Goal: Transaction & Acquisition: Book appointment/travel/reservation

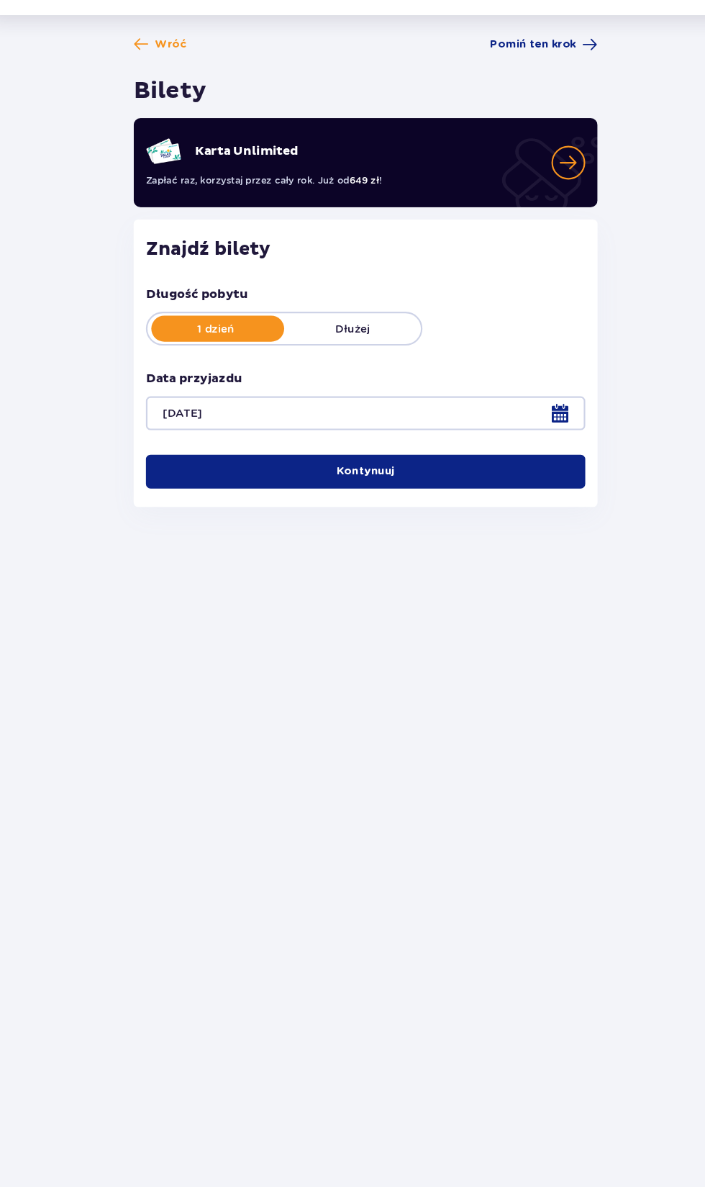
scroll to position [1, 0]
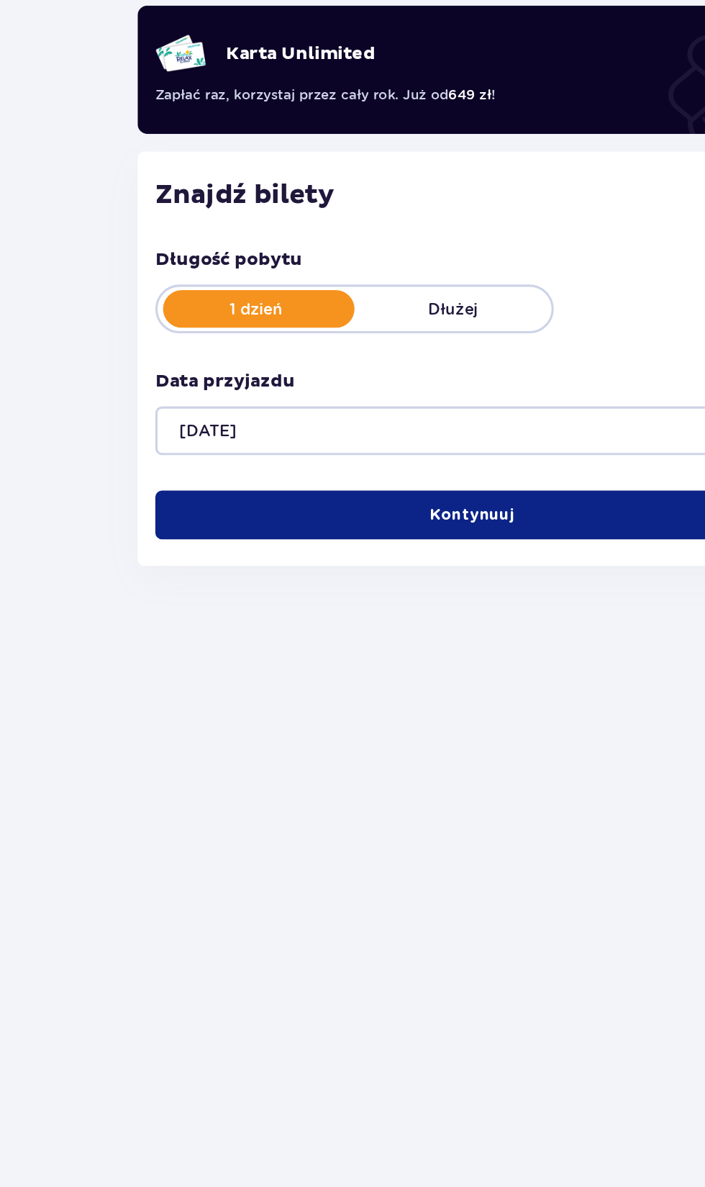
click at [328, 335] on p "Dłużej" at bounding box center [340, 337] width 128 height 14
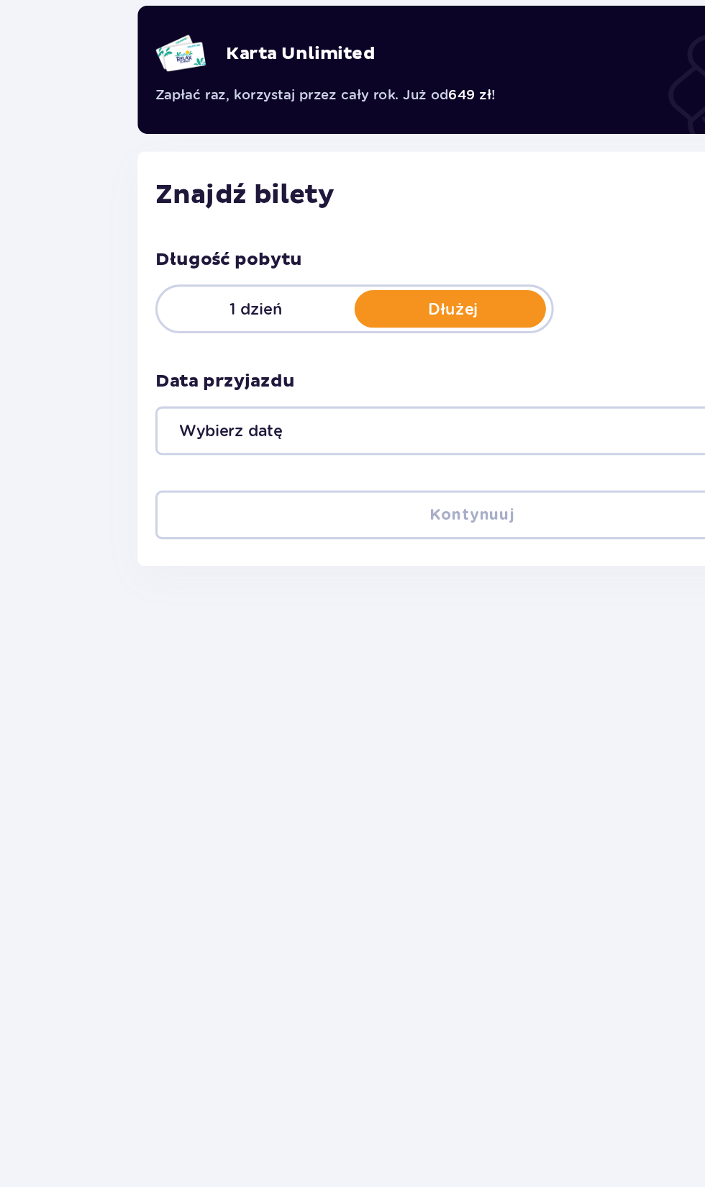
click at [322, 410] on div at bounding box center [353, 416] width 412 height 32
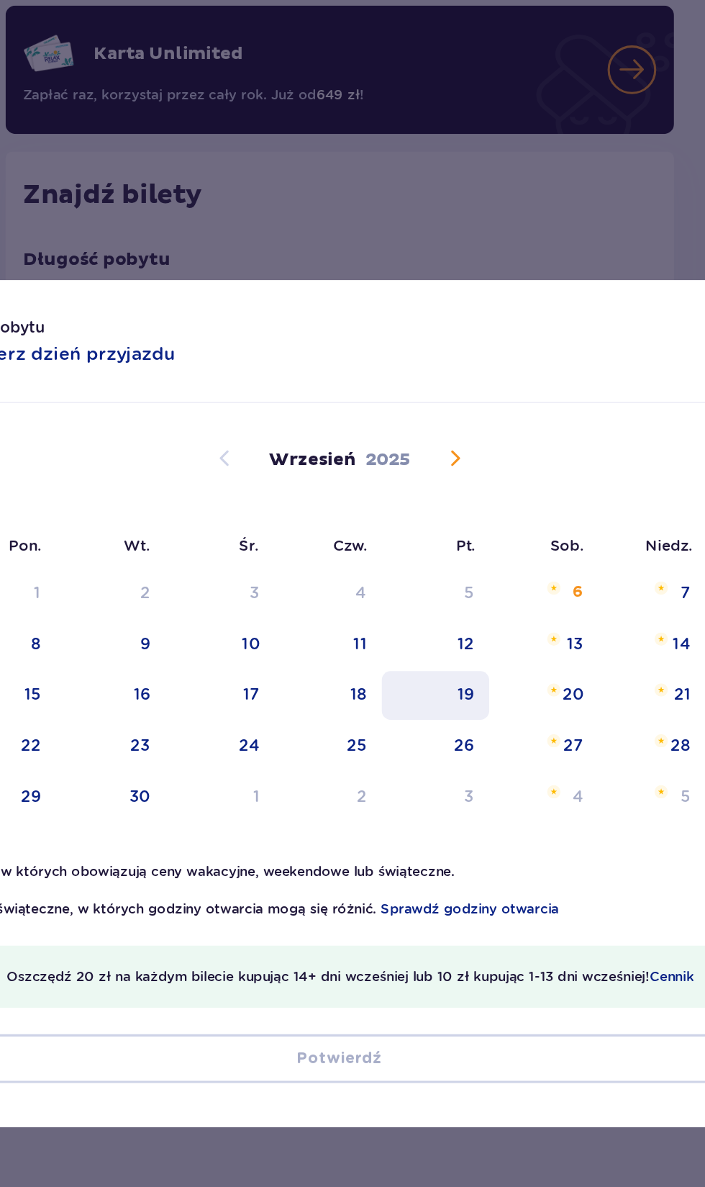
click at [431, 582] on div "19" at bounding box center [434, 587] width 11 height 14
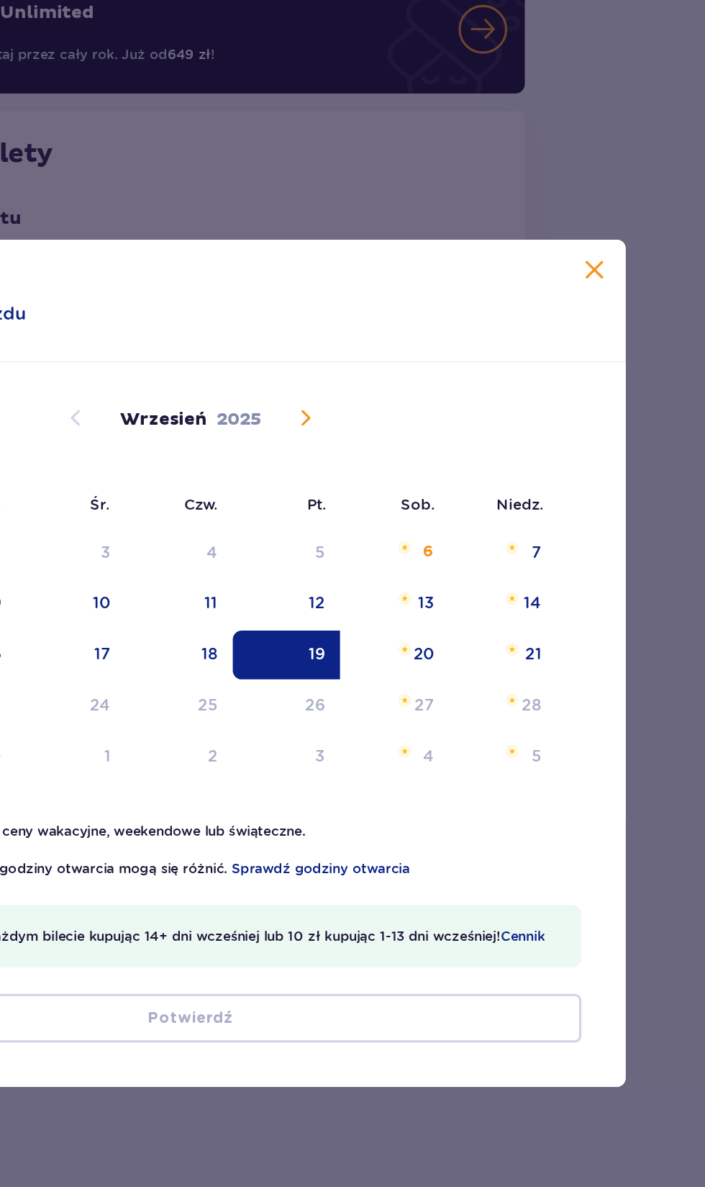
scroll to position [66, 0]
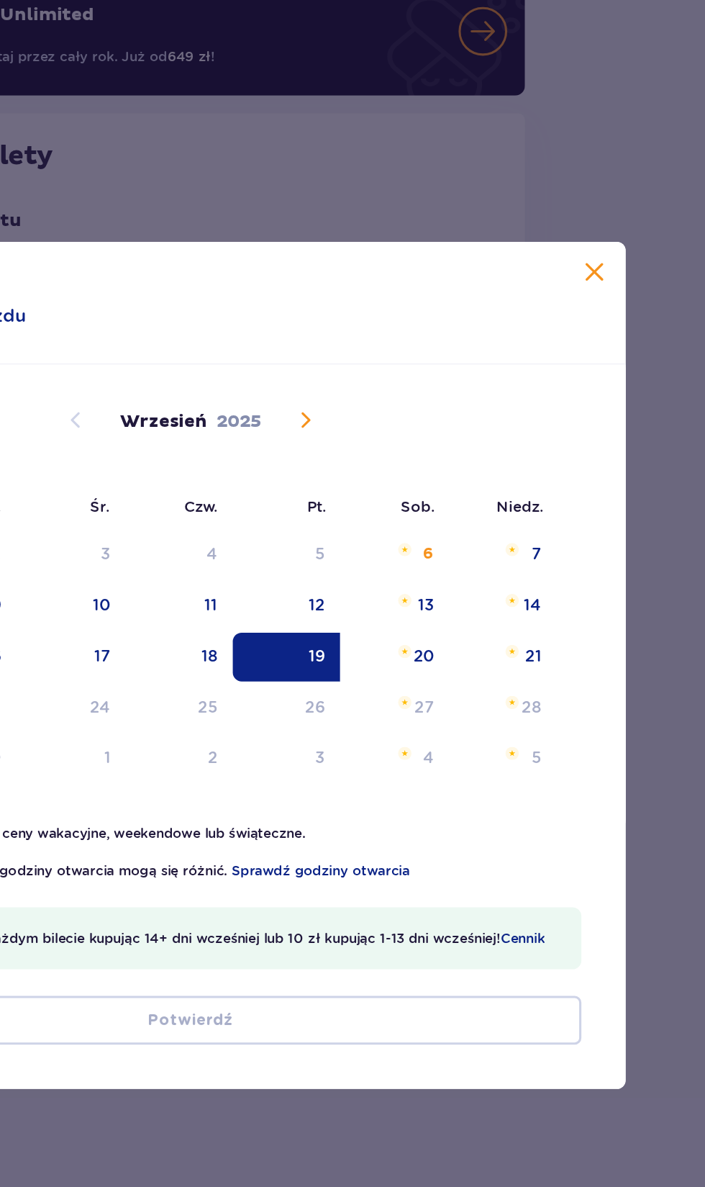
click at [619, 332] on span at bounding box center [615, 338] width 17 height 17
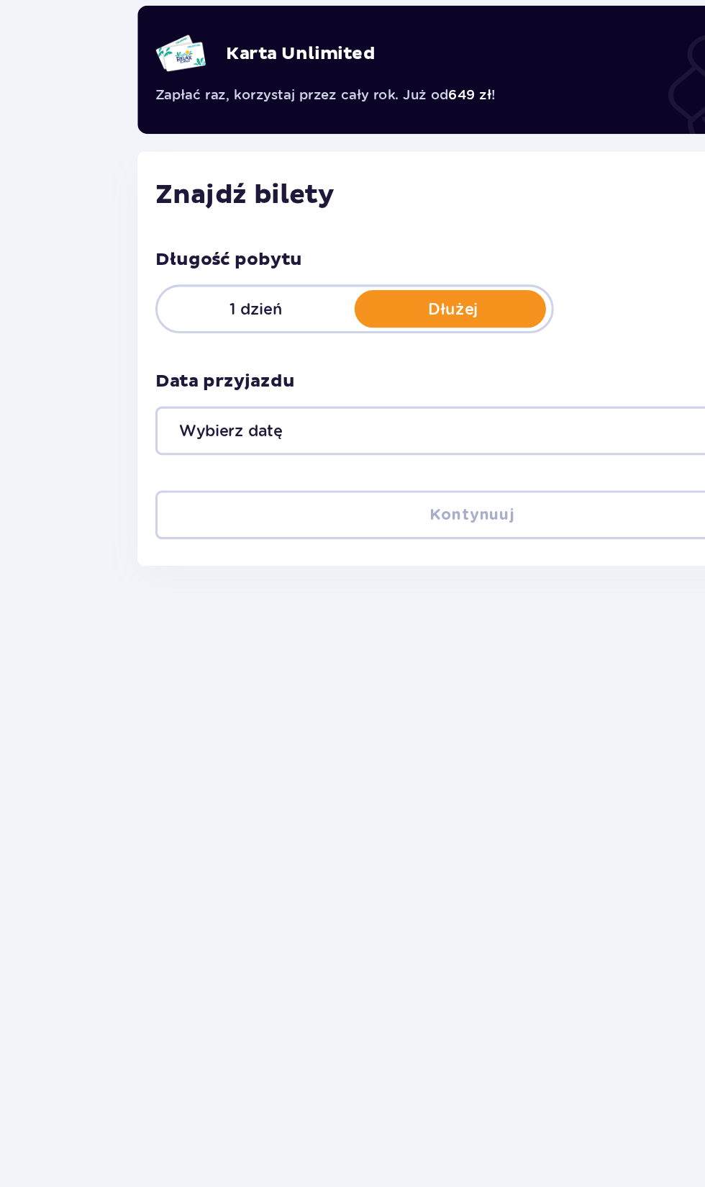
scroll to position [1, 0]
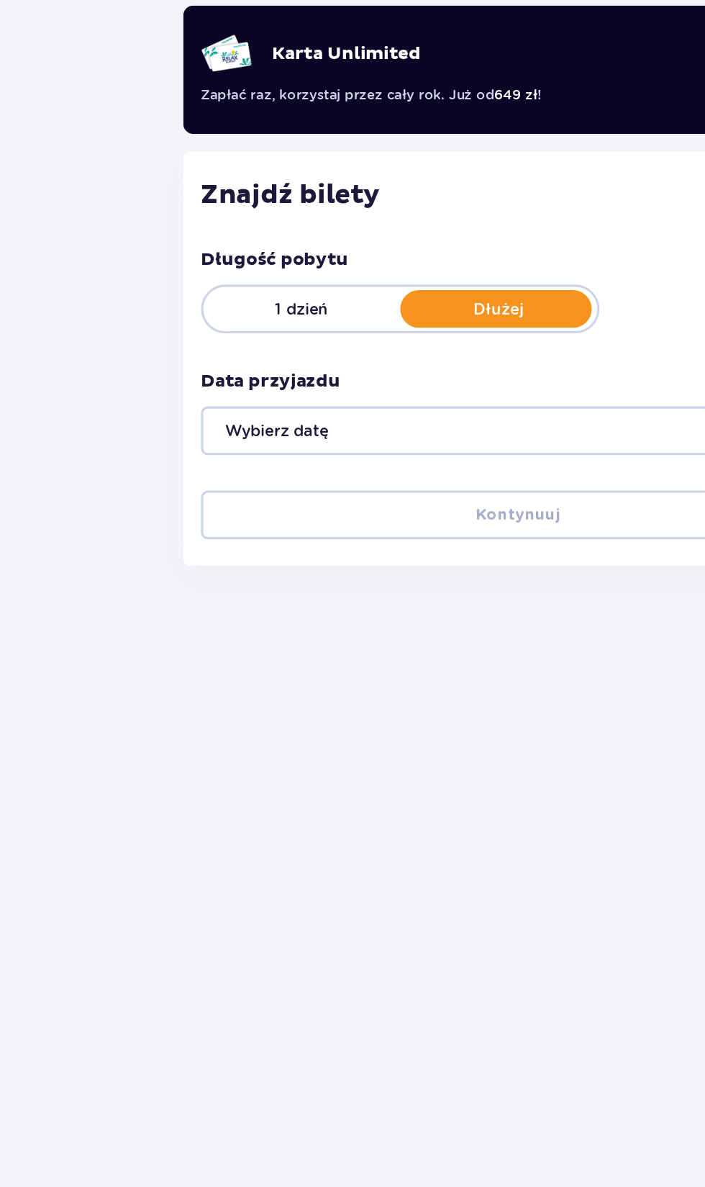
click at [316, 408] on div at bounding box center [353, 416] width 412 height 32
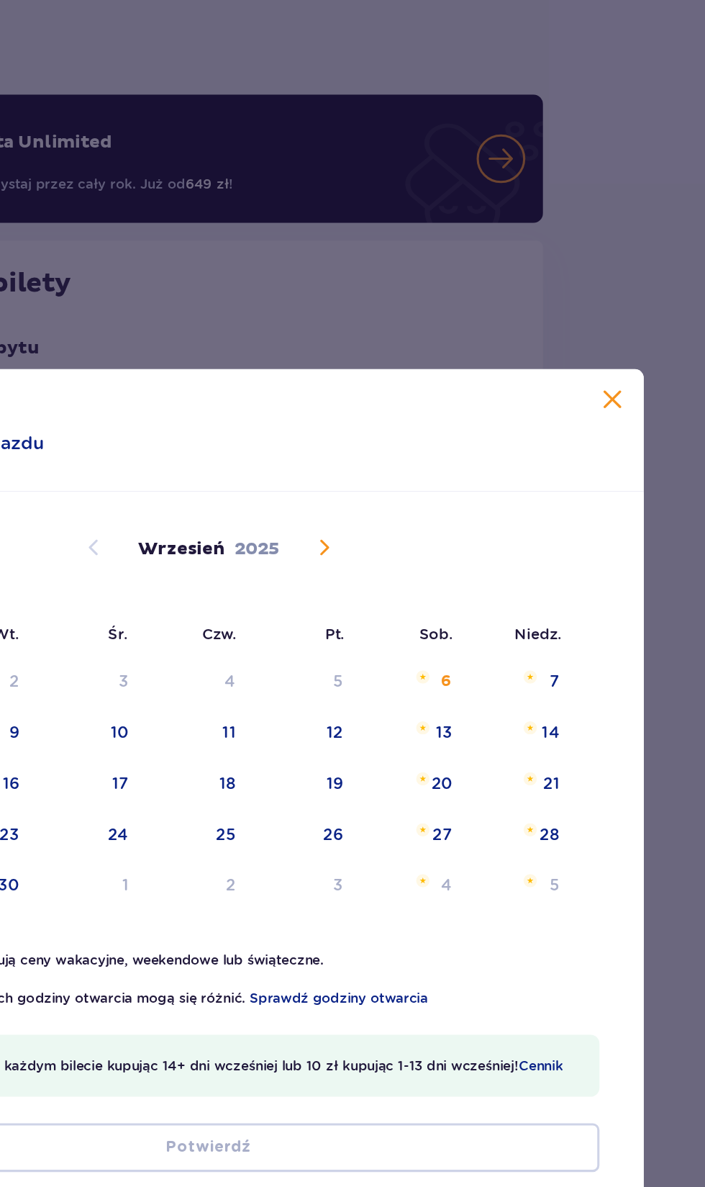
scroll to position [1, 0]
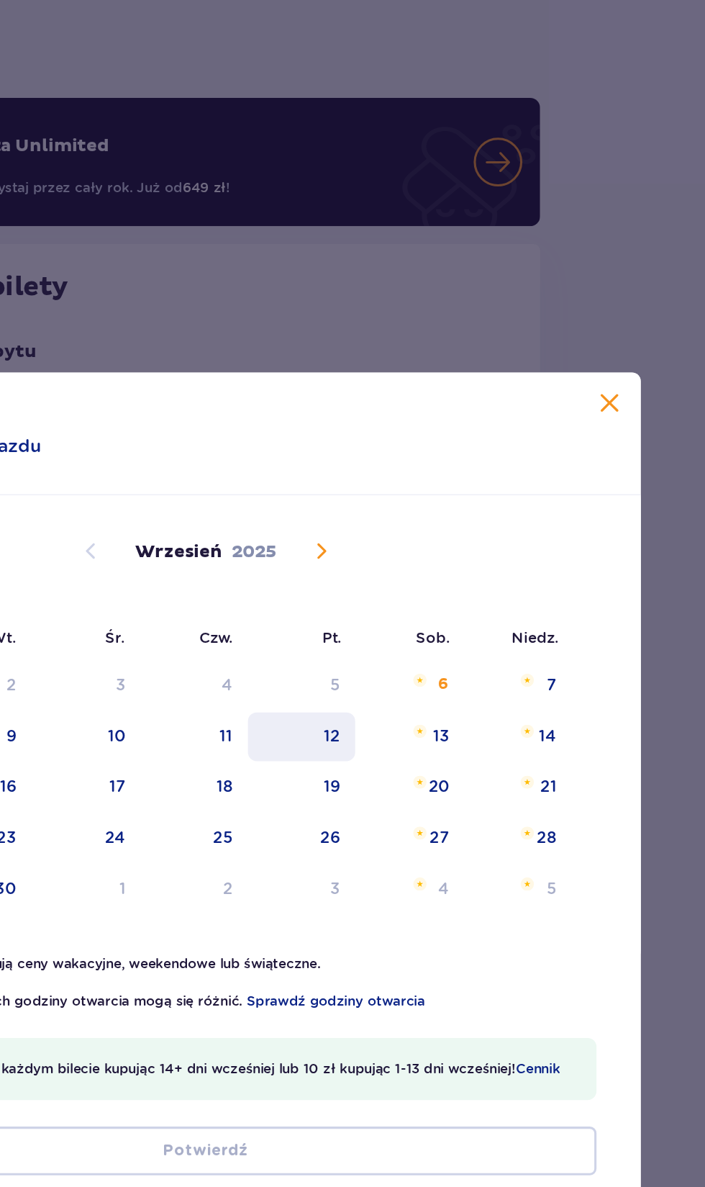
click at [435, 570] on div "12" at bounding box center [415, 555] width 70 height 32
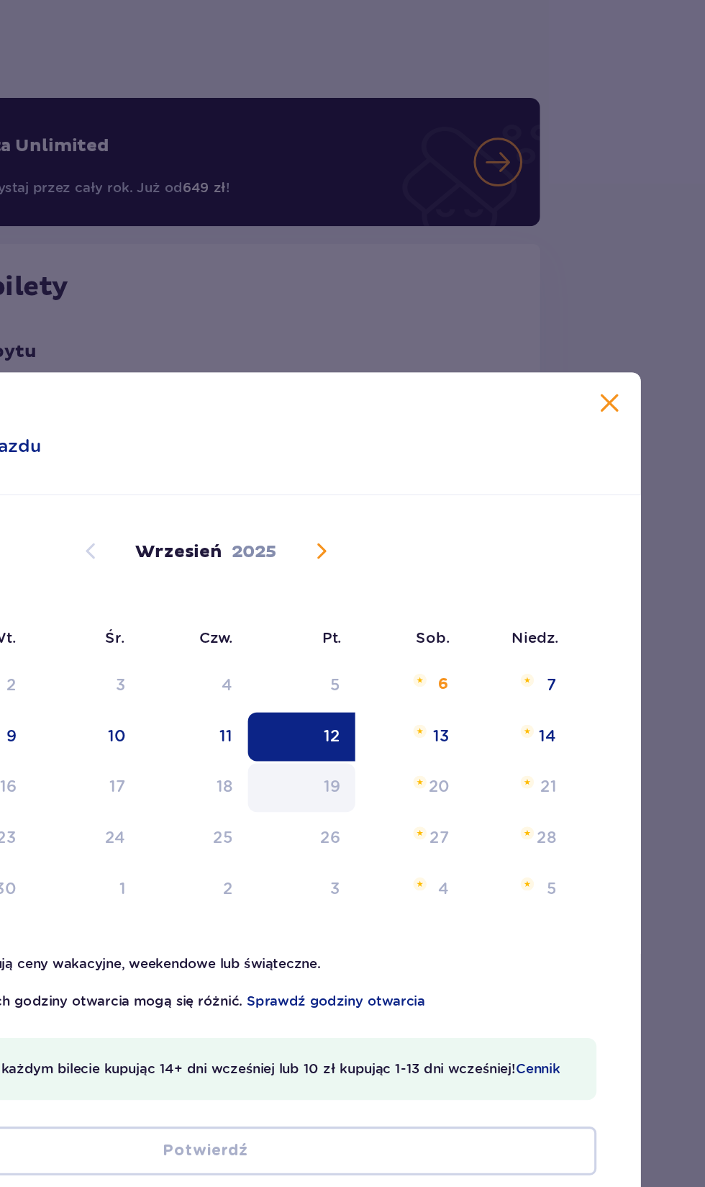
click at [425, 593] on div "19" at bounding box center [415, 588] width 70 height 32
click at [421, 592] on div "19" at bounding box center [415, 588] width 70 height 32
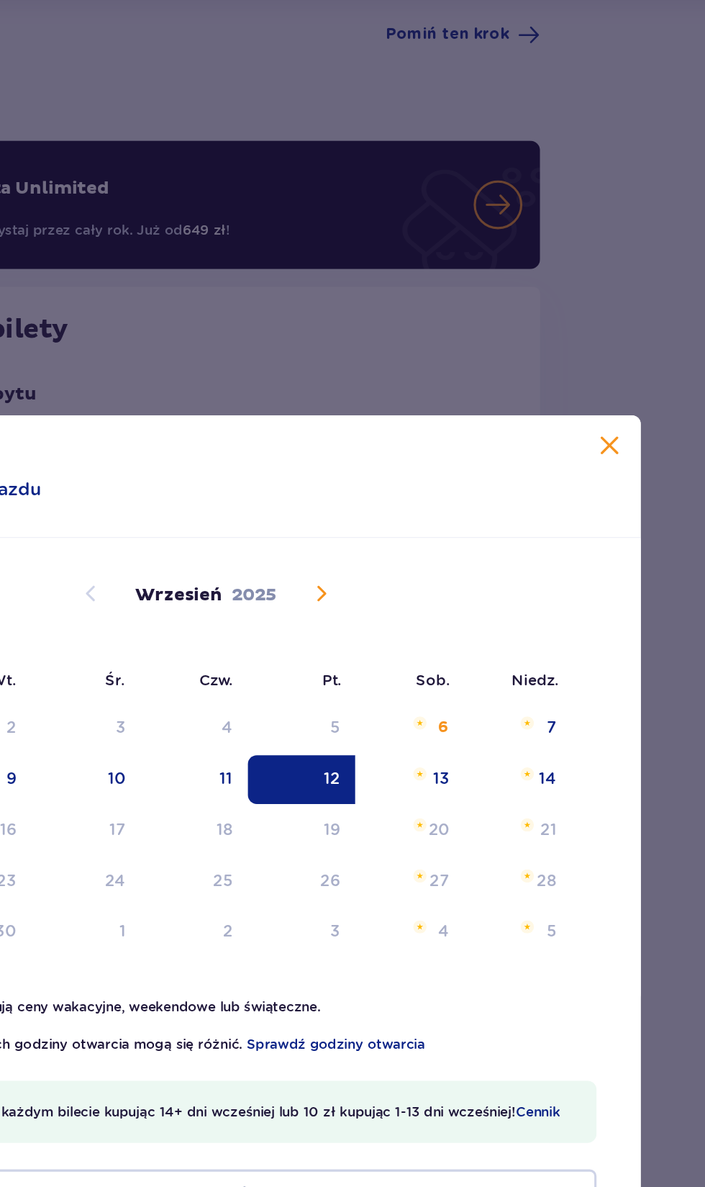
click at [435, 554] on div "12" at bounding box center [434, 554] width 11 height 14
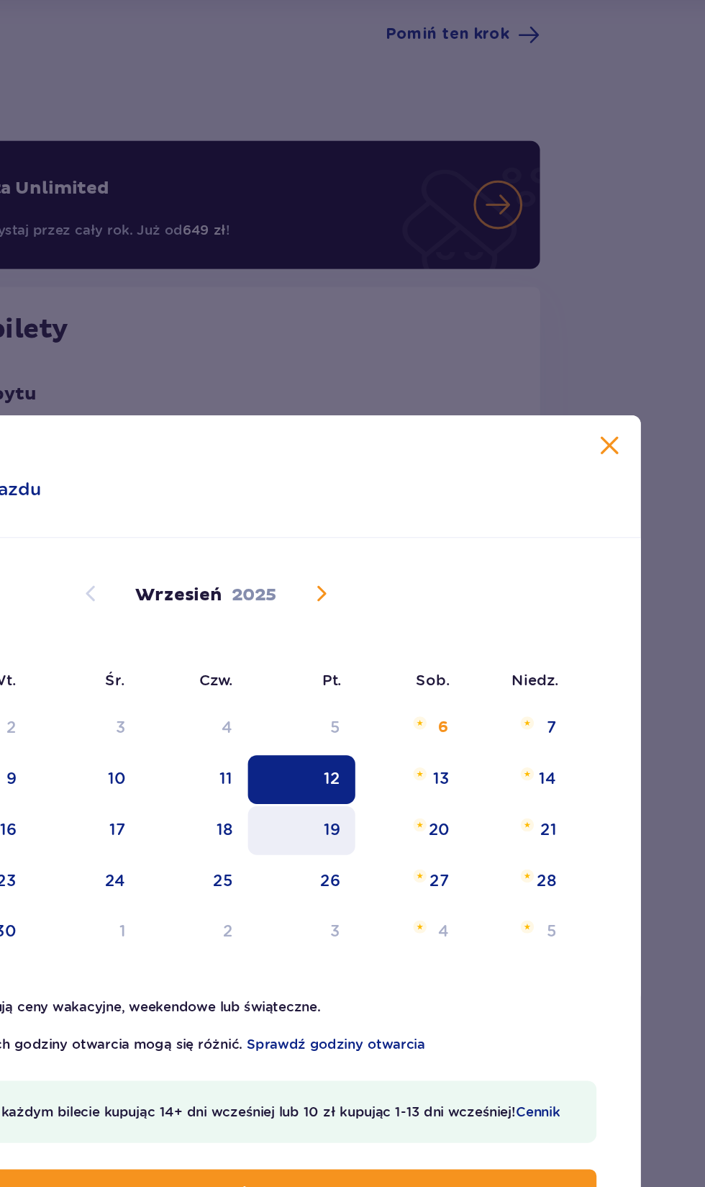
click at [430, 591] on div "19" at bounding box center [434, 587] width 11 height 14
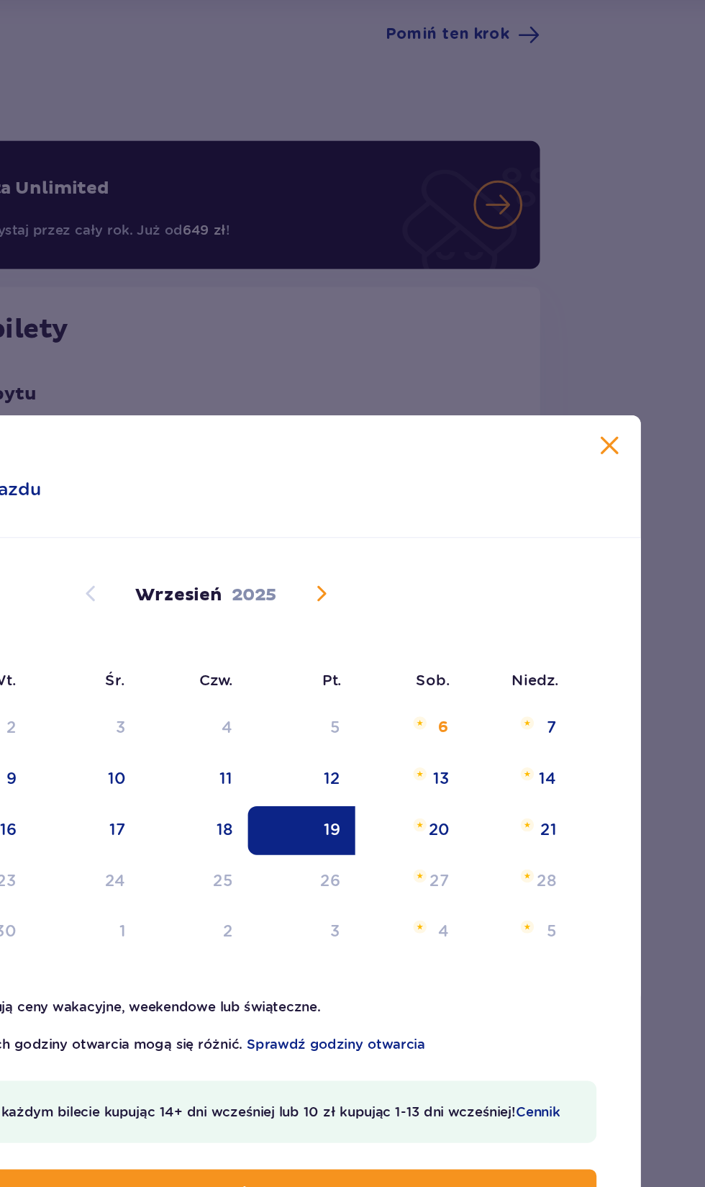
scroll to position [0, 0]
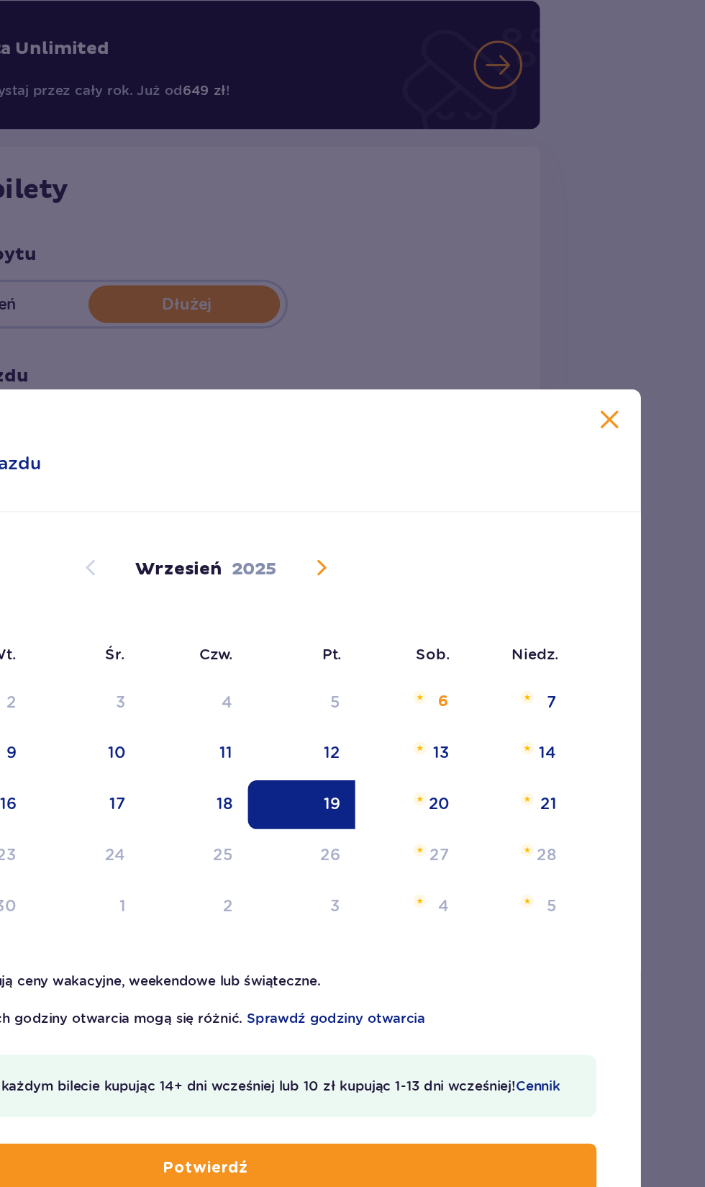
click at [615, 421] on span at bounding box center [615, 412] width 17 height 17
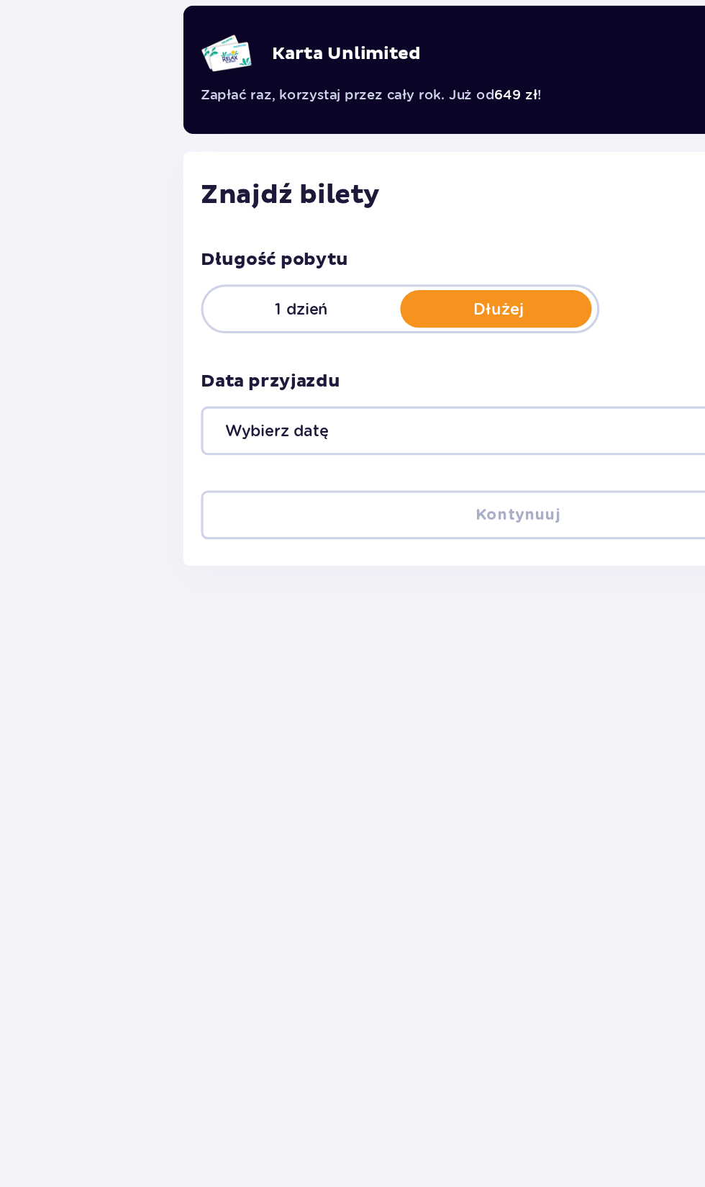
click at [262, 410] on div at bounding box center [353, 416] width 412 height 32
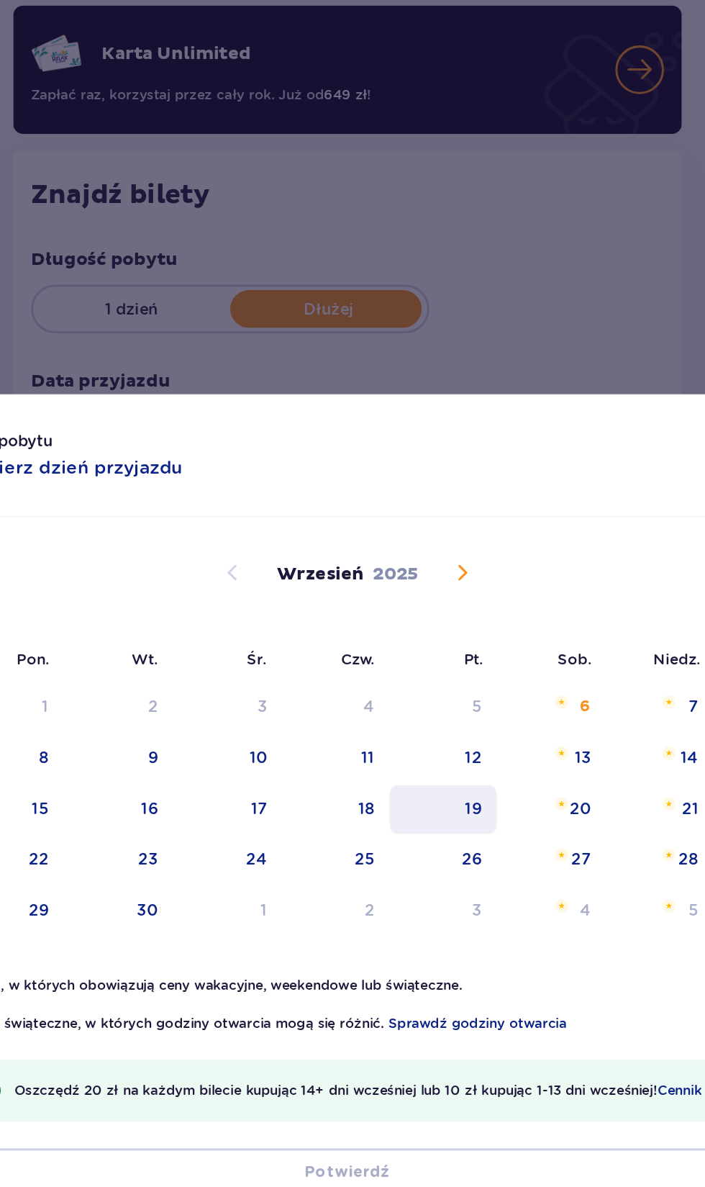
click at [425, 678] on div "19" at bounding box center [415, 662] width 70 height 32
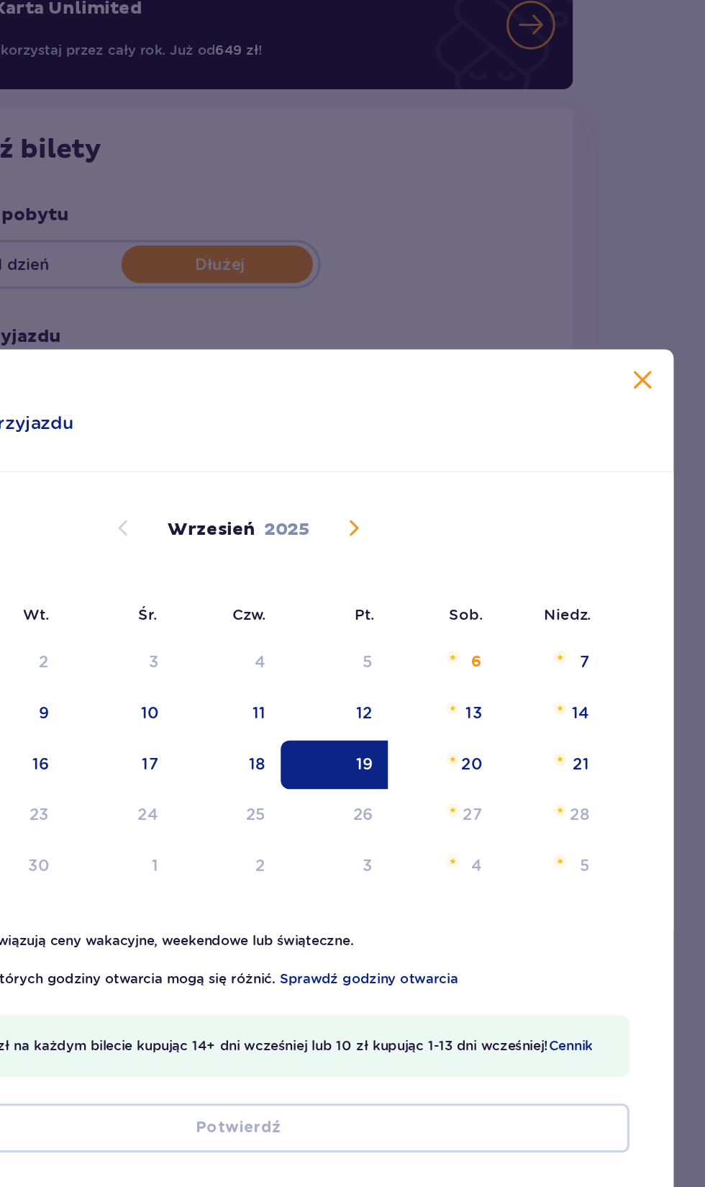
click at [434, 669] on div "19" at bounding box center [434, 661] width 11 height 14
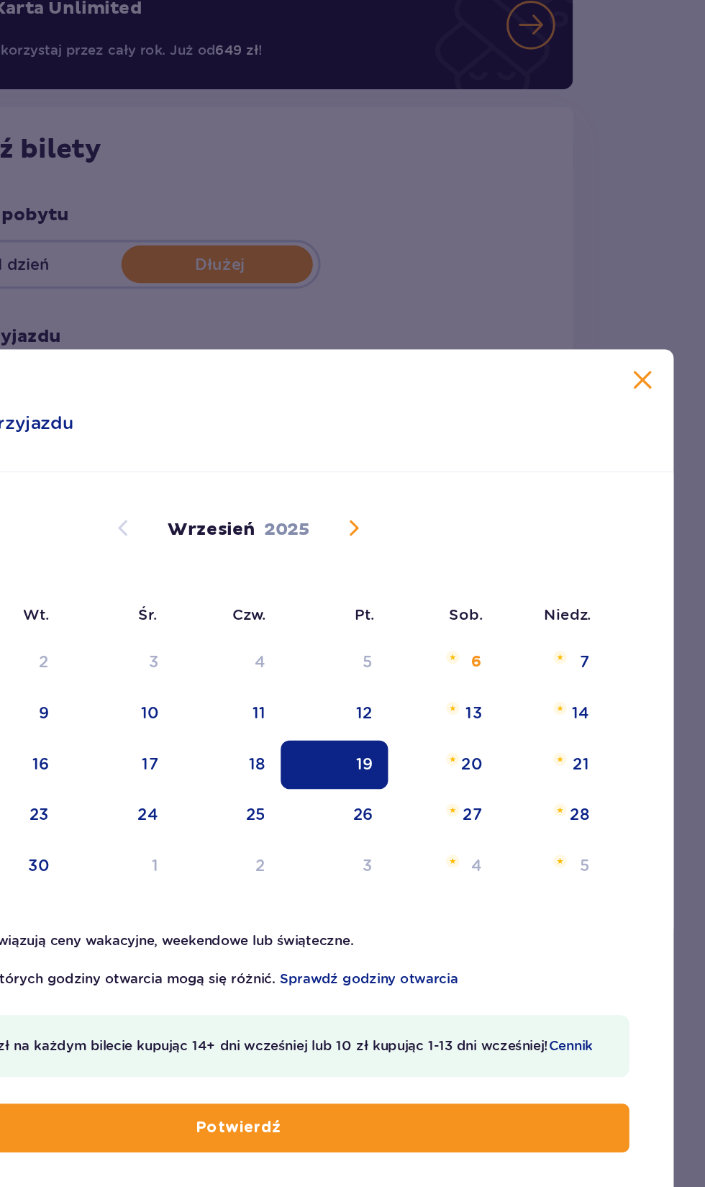
click at [412, 914] on button "Potwierdź" at bounding box center [353, 898] width 508 height 32
type input "[DATE]"
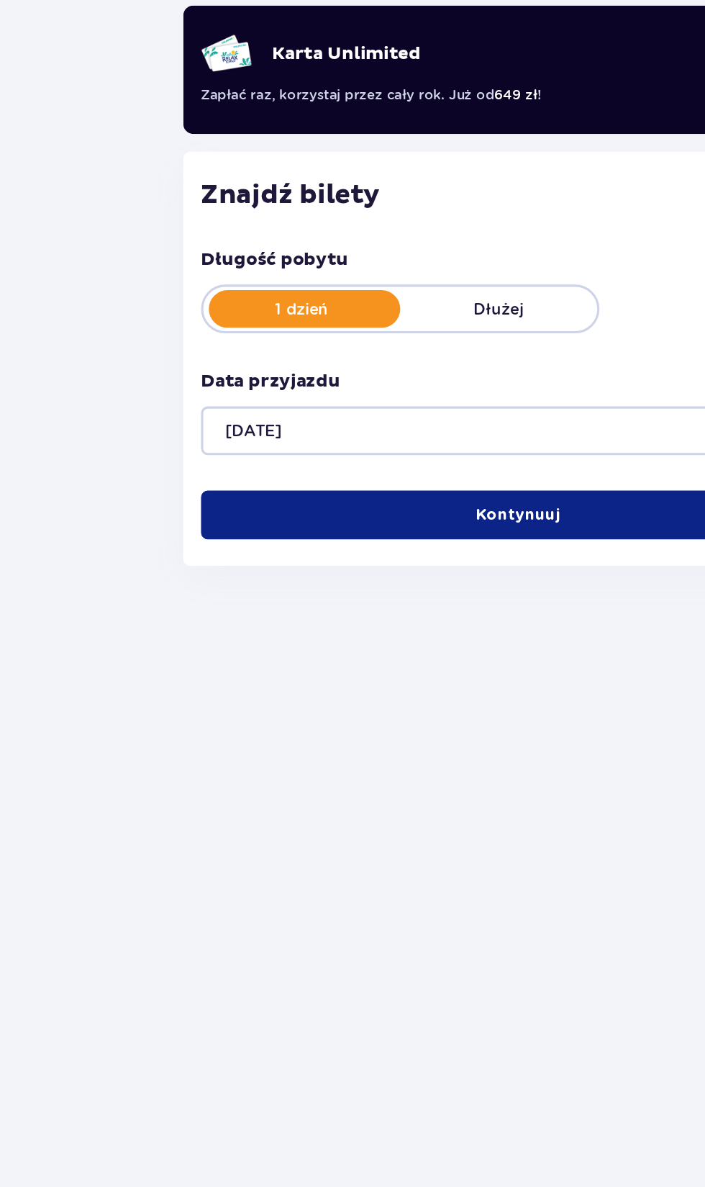
click at [373, 471] on p "Kontynuuj" at bounding box center [352, 470] width 55 height 14
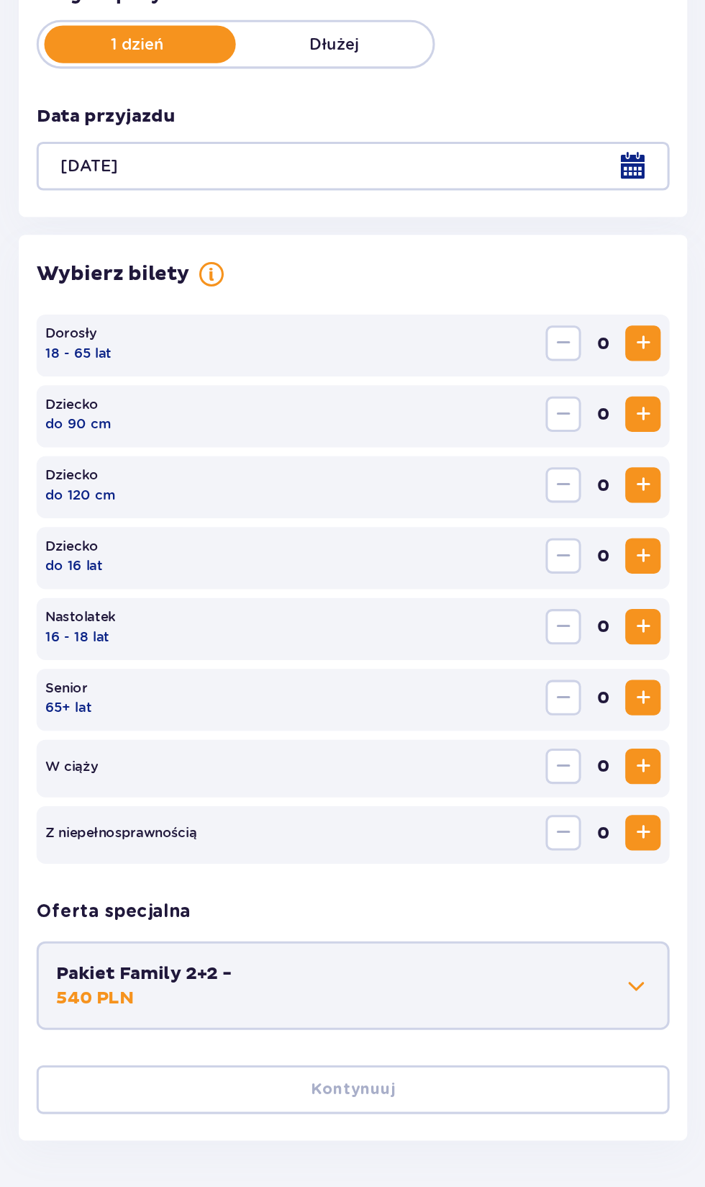
click at [521, 941] on button "Pakiet Family 2+2 - 540 PLN" at bounding box center [353, 949] width 386 height 32
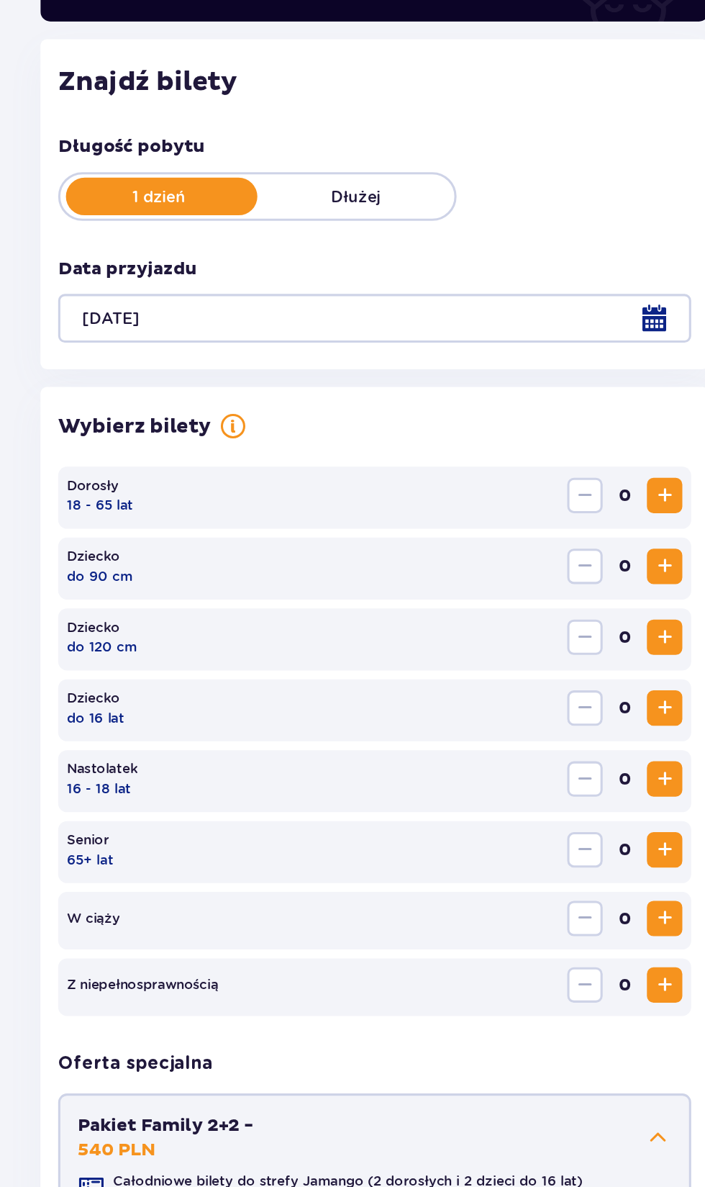
scroll to position [97, 0]
